Goal: Information Seeking & Learning: Find specific fact

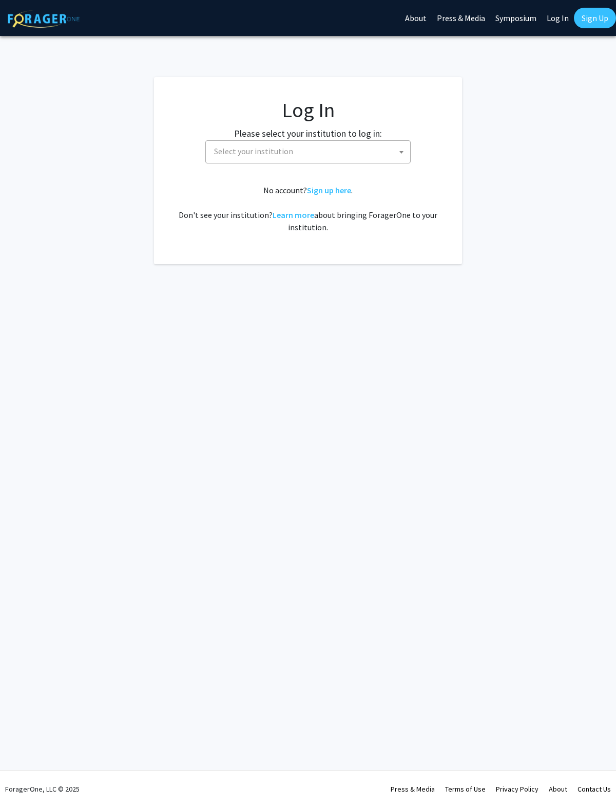
click at [388, 150] on span "Select your institution" at bounding box center [310, 151] width 200 height 21
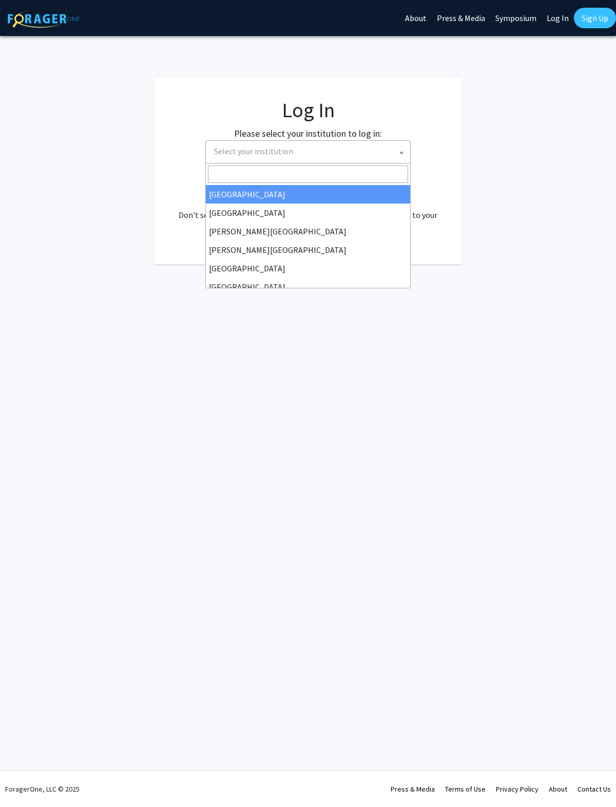
click at [572, 27] on link "Log In" at bounding box center [558, 18] width 32 height 36
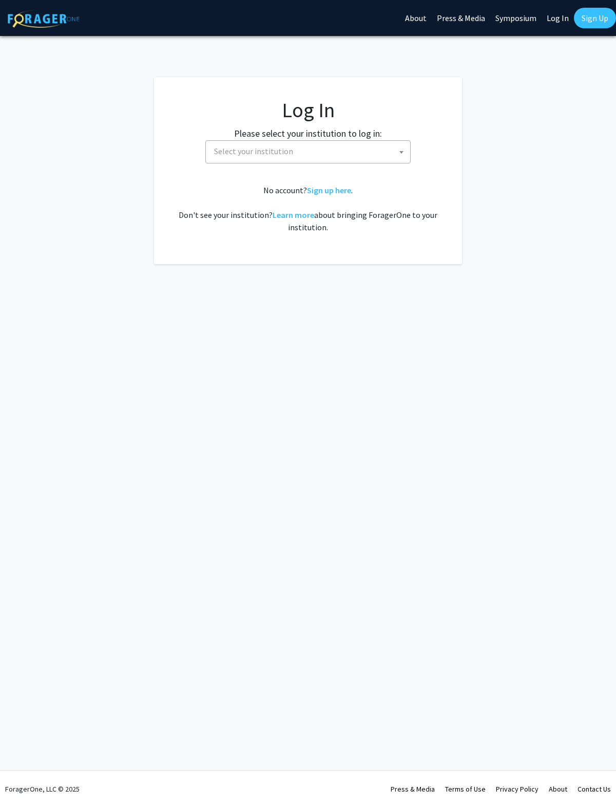
click at [559, 15] on link "Log In" at bounding box center [558, 18] width 32 height 36
click at [550, 21] on link "Log In" at bounding box center [558, 18] width 32 height 36
click at [551, 17] on link "Log In" at bounding box center [558, 18] width 32 height 36
click at [552, 11] on link "Log In" at bounding box center [558, 18] width 32 height 36
click at [548, 13] on link "Log In" at bounding box center [558, 18] width 32 height 36
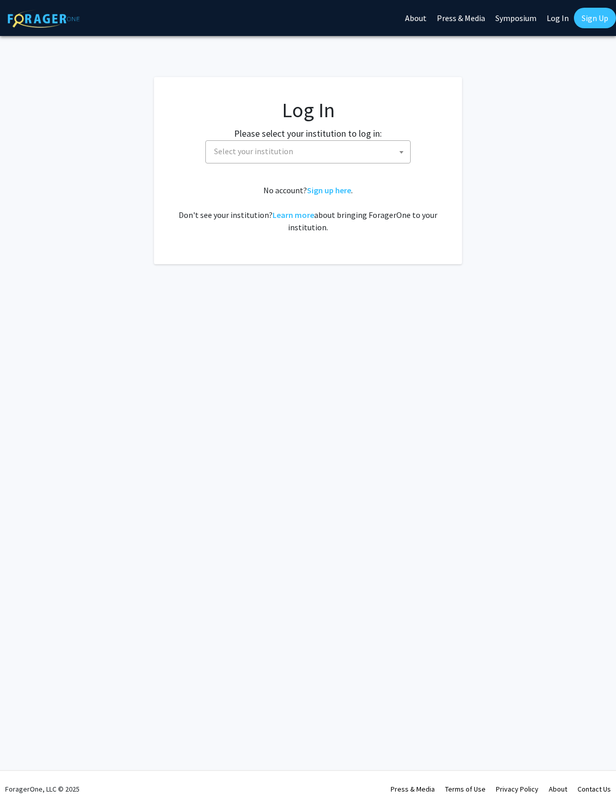
click at [343, 151] on span "Select your institution" at bounding box center [310, 151] width 200 height 21
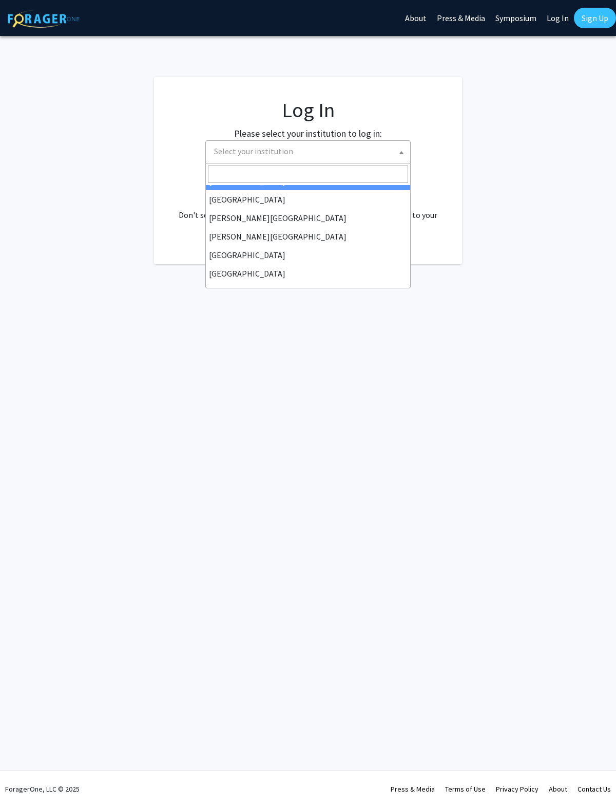
scroll to position [12, 0]
select select "5"
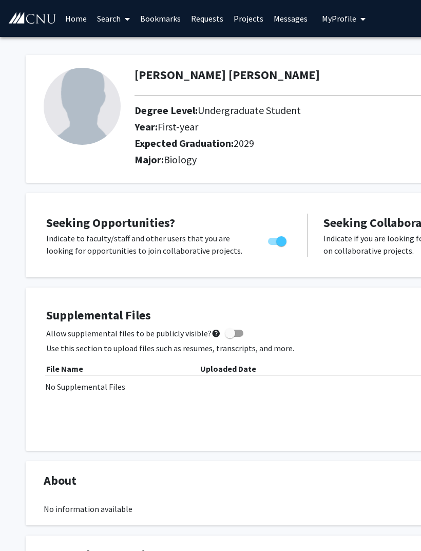
click at [114, 16] on link "Search" at bounding box center [113, 19] width 43 height 36
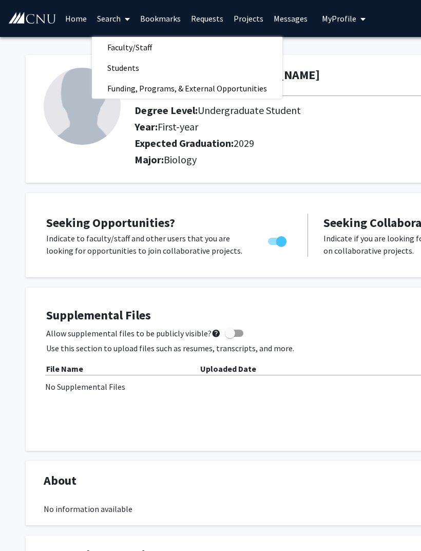
click at [130, 63] on span "Students" at bounding box center [123, 68] width 63 height 21
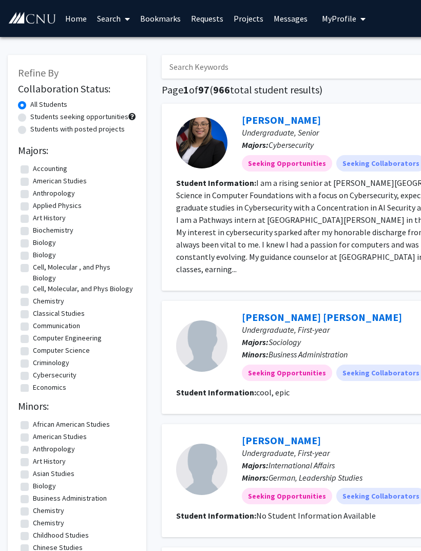
click at [97, 16] on link "Search" at bounding box center [113, 19] width 43 height 36
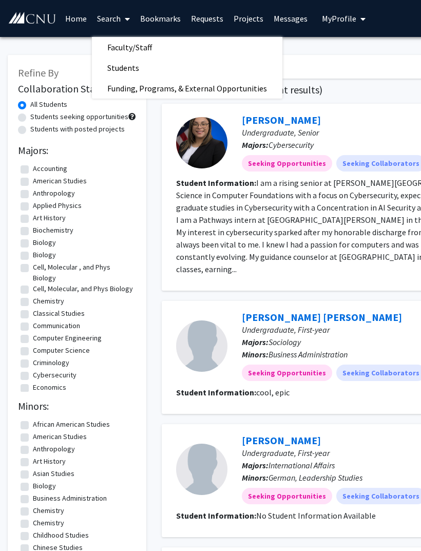
click at [128, 48] on span "Faculty/Staff" at bounding box center [130, 47] width 76 height 21
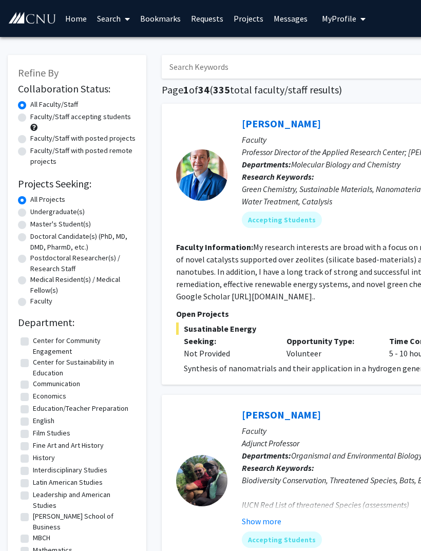
click at [236, 62] on input "Search Keywords" at bounding box center [363, 67] width 403 height 24
type input "[PERSON_NAME]"
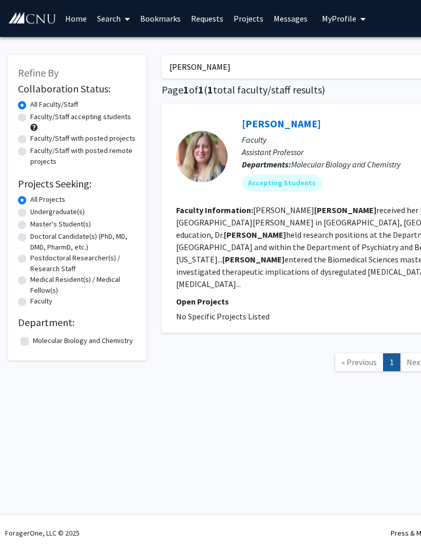
click at [286, 119] on link "[PERSON_NAME]" at bounding box center [281, 123] width 79 height 13
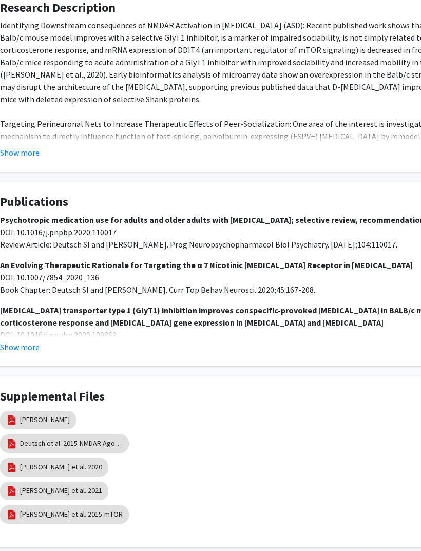
scroll to position [444, 46]
click at [36, 415] on link "[PERSON_NAME]" at bounding box center [45, 420] width 50 height 11
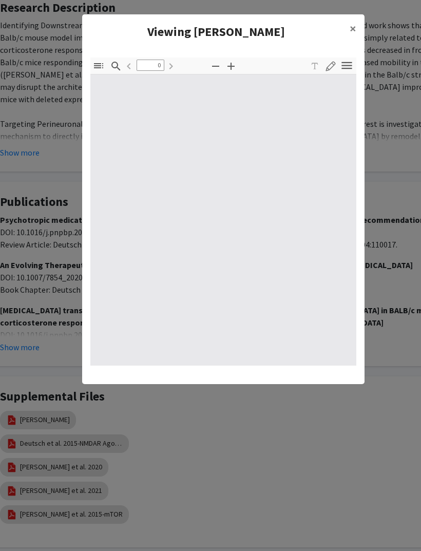
type input "1"
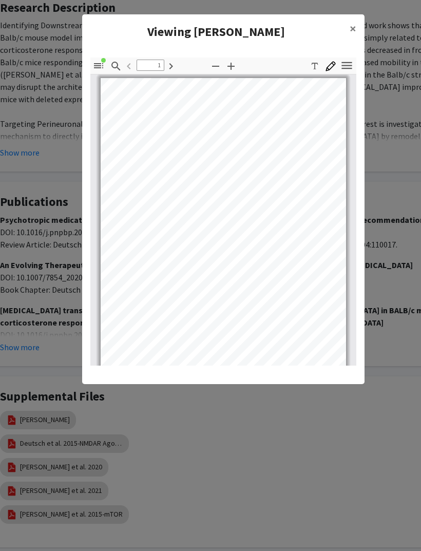
click at [353, 22] on span "×" at bounding box center [353, 29] width 7 height 16
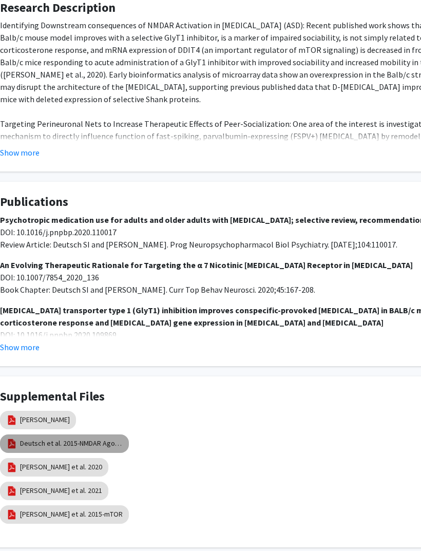
click at [86, 438] on link "Deutsch et al. 2015-NMDAR Agonists" at bounding box center [71, 443] width 103 height 11
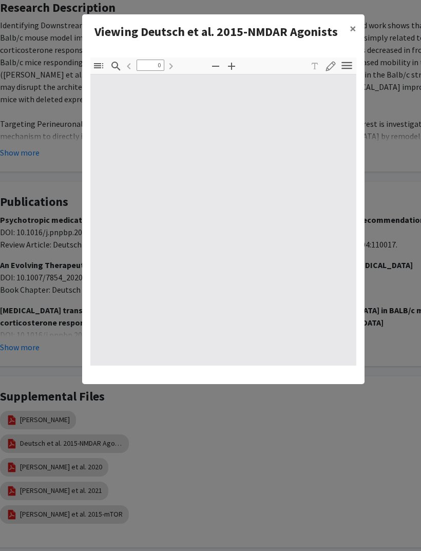
type input "485"
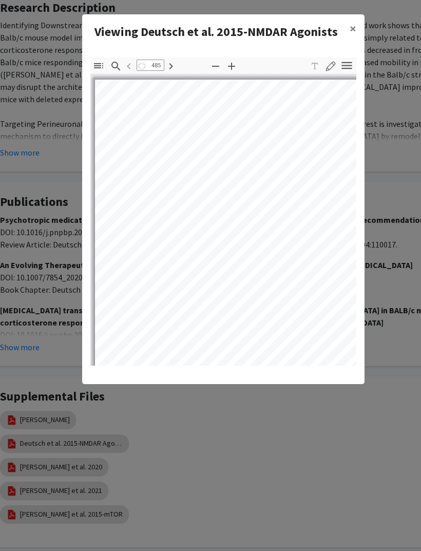
scroll to position [2, 0]
